Goal: Task Accomplishment & Management: Use online tool/utility

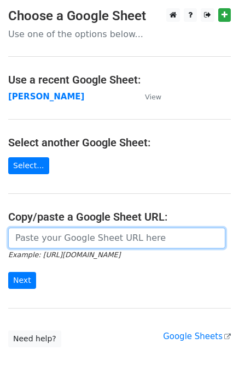
drag, startPoint x: 36, startPoint y: 239, endPoint x: 35, endPoint y: 259, distance: 20.2
click at [36, 239] on input "url" at bounding box center [116, 238] width 217 height 21
paste input "https://docs.google.com/spreadsheets/d/1-vuey2nK_okxf-JivA7sf96WnD_L0rZf5mgk8Rc…"
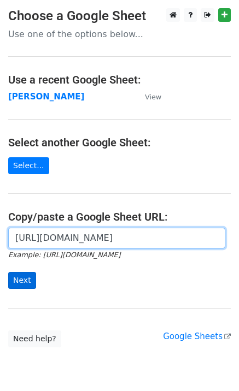
scroll to position [0, 307]
type input "https://docs.google.com/spreadsheets/d/1-vuey2nK_okxf-JivA7sf96WnD_L0rZf5mgk8Rc…"
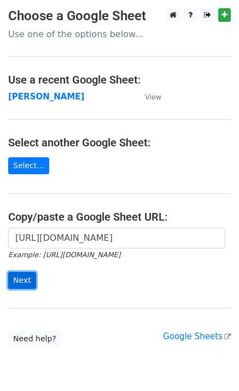
scroll to position [0, 0]
drag, startPoint x: 26, startPoint y: 278, endPoint x: 5, endPoint y: 281, distance: 20.9
click at [25, 278] on input "Next" at bounding box center [22, 280] width 28 height 17
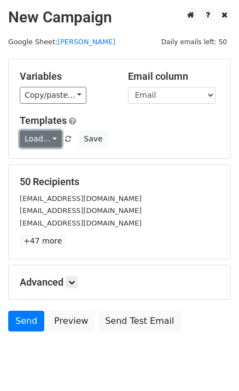
click at [41, 133] on link "Load..." at bounding box center [41, 138] width 42 height 17
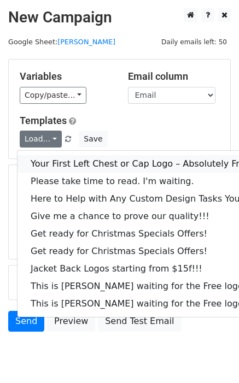
click at [58, 170] on link "Your First Left Chest or Cap Logo – Absolutely Free" at bounding box center [147, 163] width 260 height 17
